Goal: Transaction & Acquisition: Purchase product/service

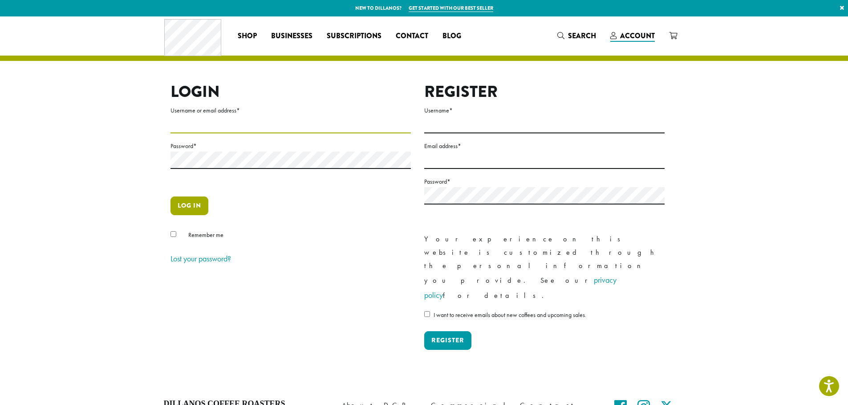
type input "**********"
click at [197, 201] on button "Log in" at bounding box center [189, 206] width 38 height 19
click at [184, 201] on button "Log in" at bounding box center [189, 206] width 38 height 19
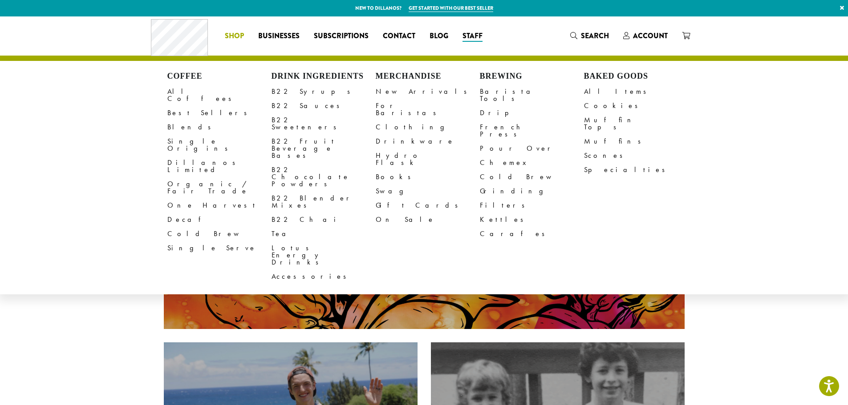
click at [237, 33] on span "Shop" at bounding box center [234, 36] width 19 height 11
click at [194, 93] on link "All Coffees" at bounding box center [219, 95] width 104 height 21
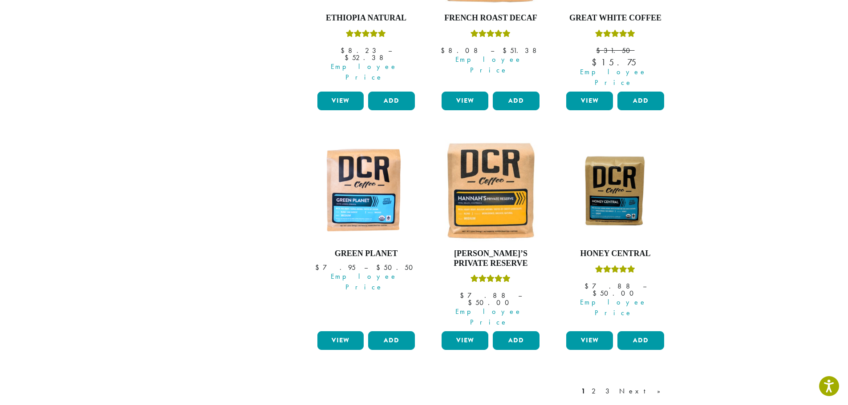
scroll to position [712, 0]
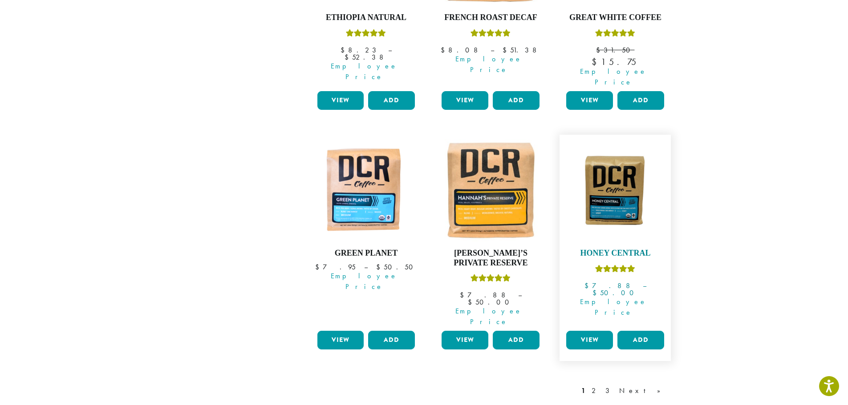
click at [619, 161] on img at bounding box center [615, 190] width 102 height 77
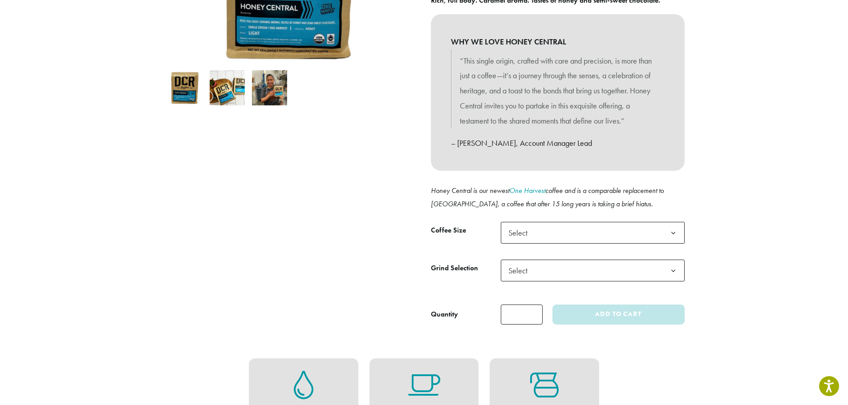
scroll to position [222, 0]
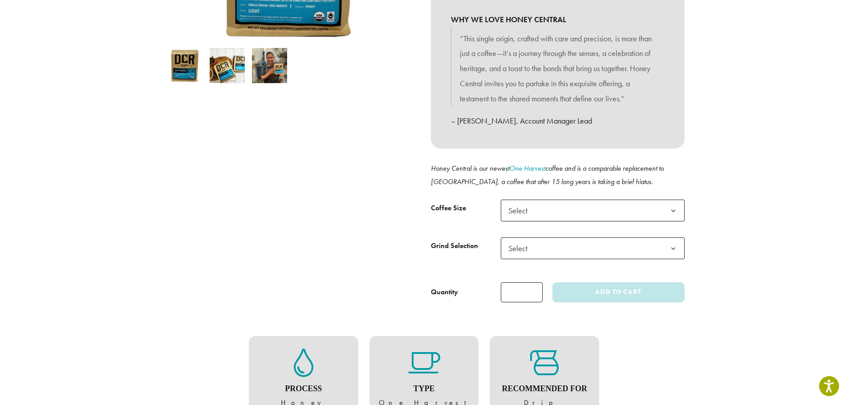
click at [670, 207] on b at bounding box center [673, 211] width 22 height 22
click at [677, 242] on b at bounding box center [673, 249] width 22 height 22
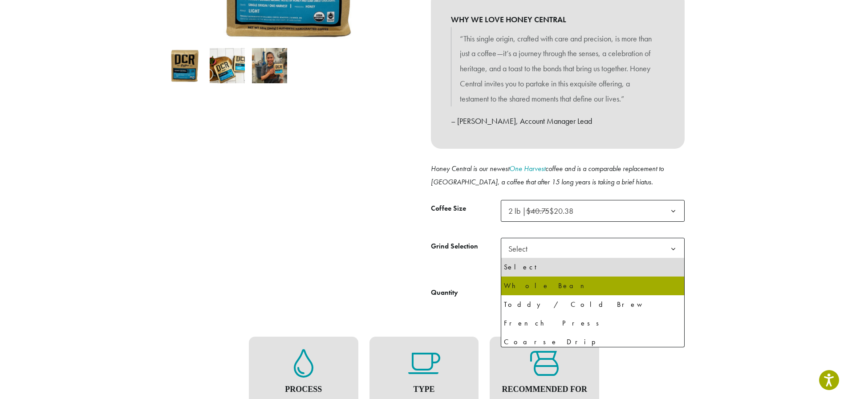
select select "**********"
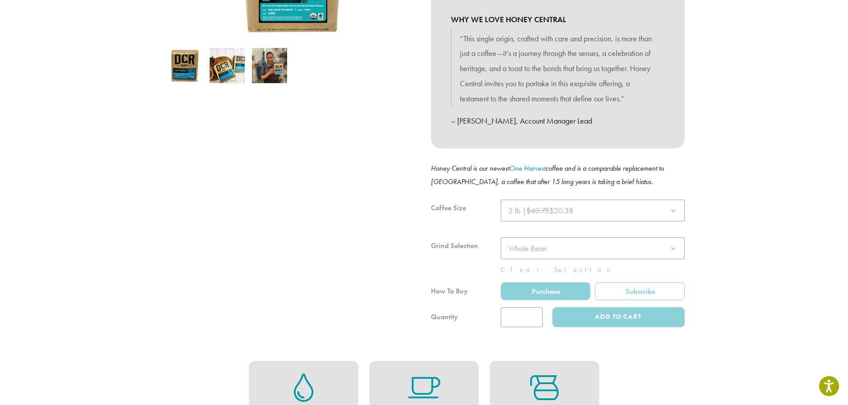
click at [363, 243] on div at bounding box center [290, 103] width 267 height 450
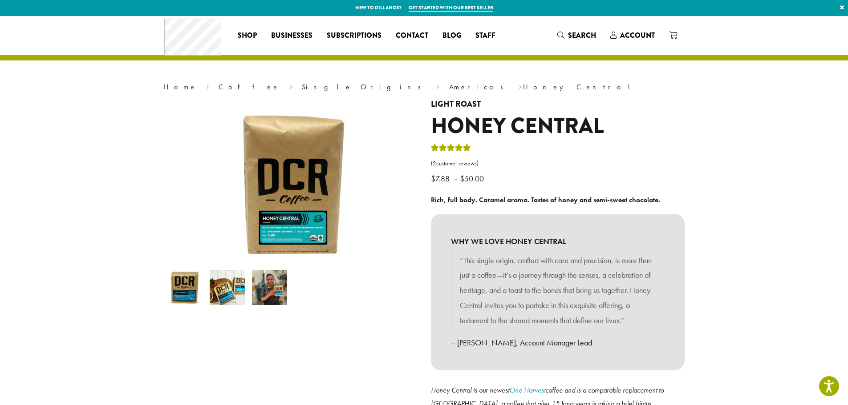
scroll to position [0, 0]
click at [640, 37] on span "Account" at bounding box center [637, 36] width 35 height 10
